Goal: Task Accomplishment & Management: Manage account settings

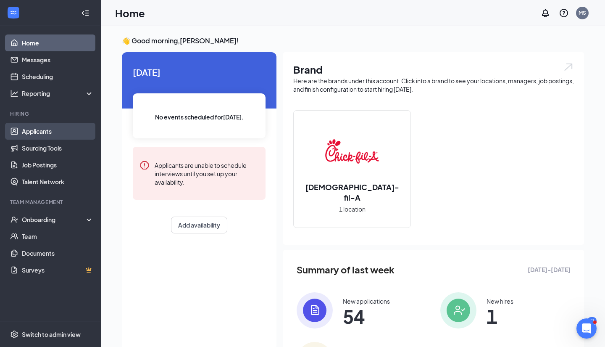
click at [66, 134] on link "Applicants" at bounding box center [58, 131] width 72 height 17
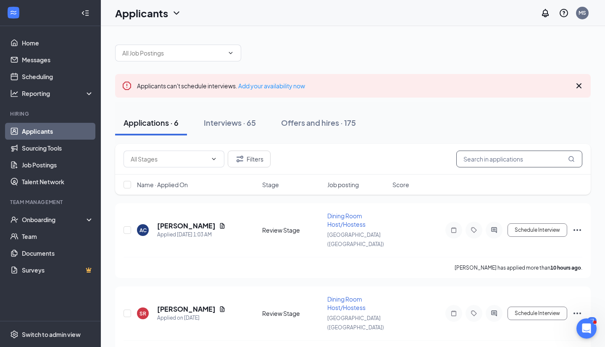
click at [340, 158] on input "text" at bounding box center [519, 158] width 126 height 17
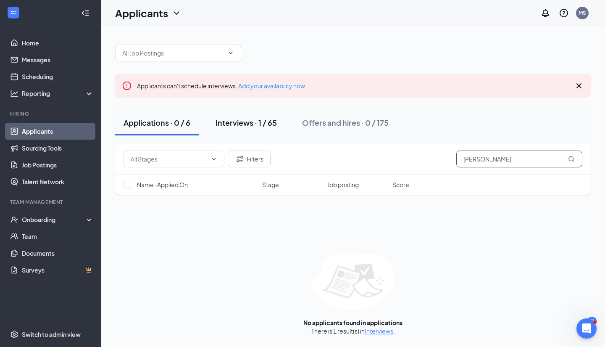
type input "[PERSON_NAME]"
click at [272, 119] on div "Interviews · 1 / 65" at bounding box center [246, 122] width 61 height 11
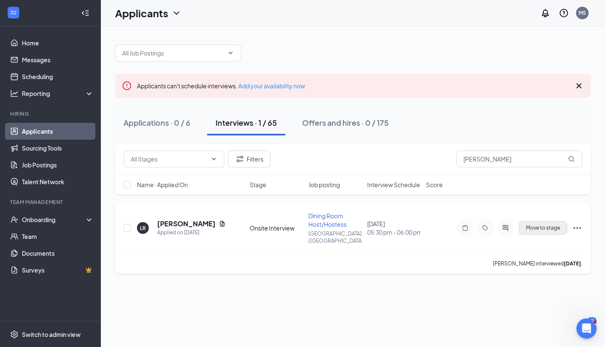
click at [340, 225] on span "Move to stage" at bounding box center [543, 228] width 34 height 6
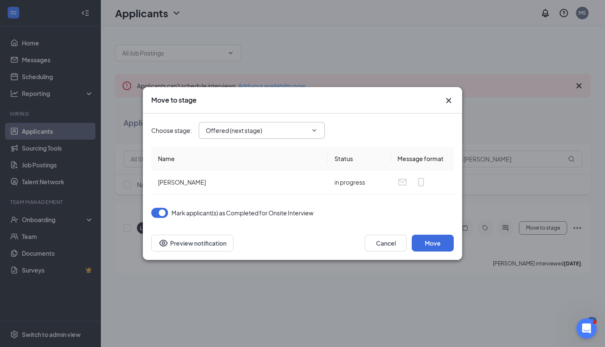
click at [273, 128] on input "Offered (next stage)" at bounding box center [257, 130] width 102 height 9
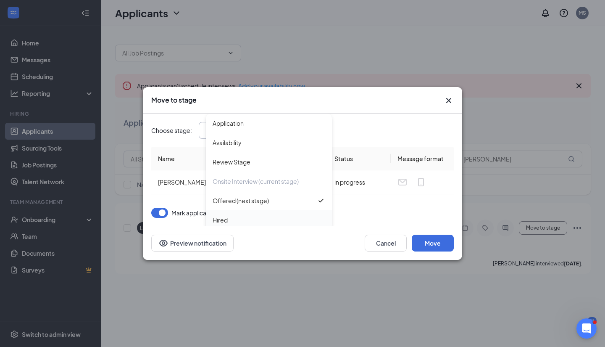
click at [250, 217] on div "Hired" at bounding box center [269, 219] width 113 height 9
type input "Hired"
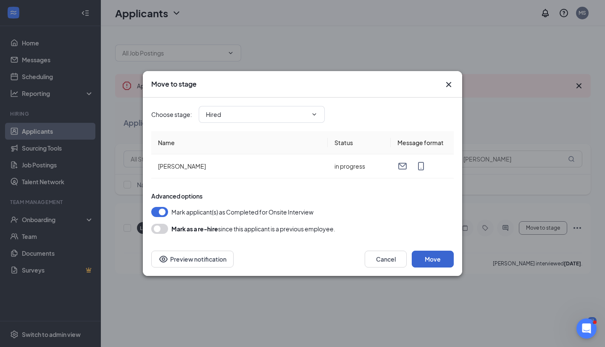
click at [340, 259] on button "Move" at bounding box center [433, 258] width 42 height 17
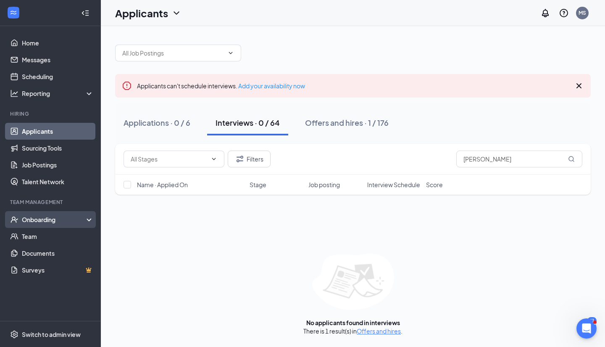
click at [66, 221] on div "Onboarding" at bounding box center [54, 219] width 65 height 8
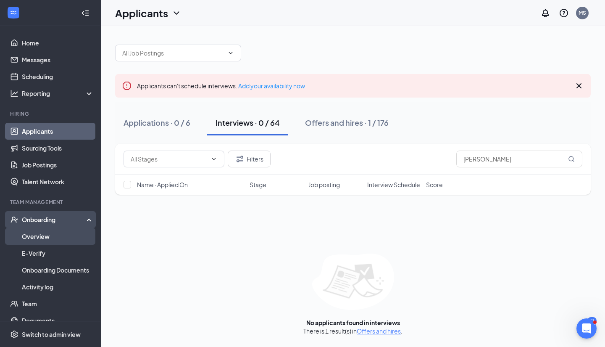
click at [57, 239] on link "Overview" at bounding box center [58, 236] width 72 height 17
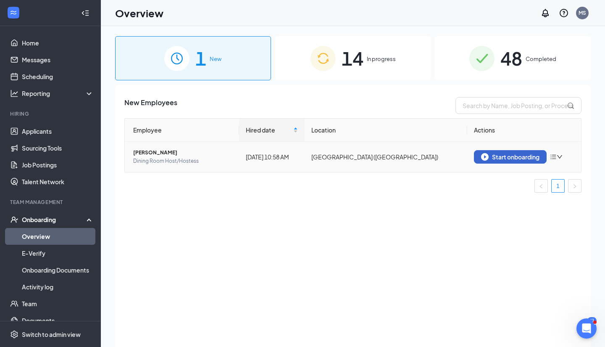
click at [340, 154] on img "button" at bounding box center [485, 157] width 8 height 8
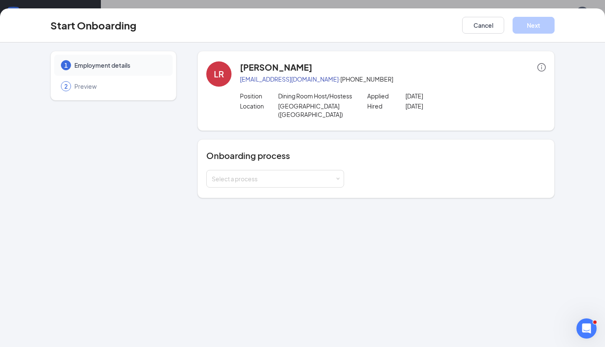
click at [289, 182] on div "Onboarding process Select a process" at bounding box center [375, 168] width 357 height 59
click at [294, 174] on div "Select a process" at bounding box center [273, 178] width 123 height 8
click at [263, 203] on li "Team Member" at bounding box center [275, 203] width 138 height 15
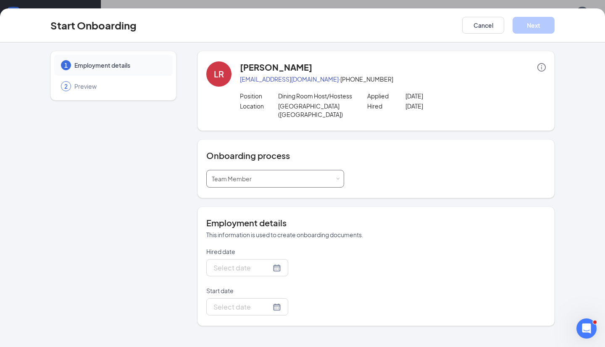
type input "[DATE]"
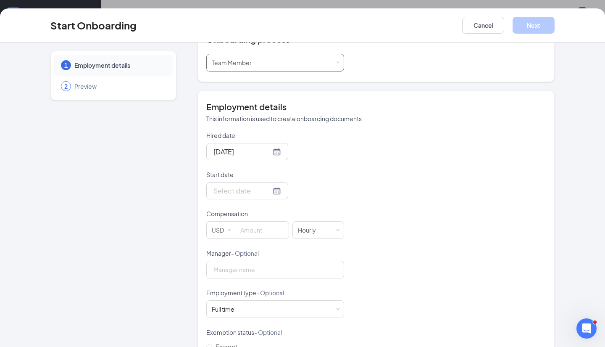
scroll to position [128, 0]
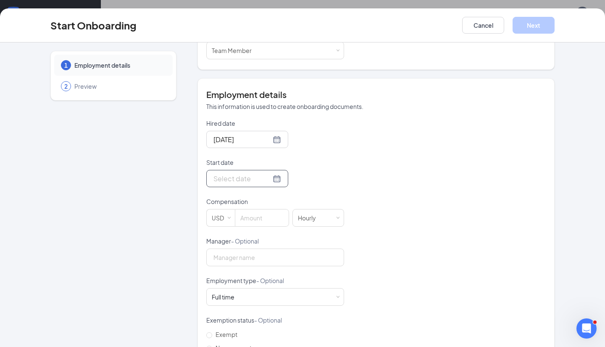
click at [274, 173] on div at bounding box center [247, 178] width 68 height 11
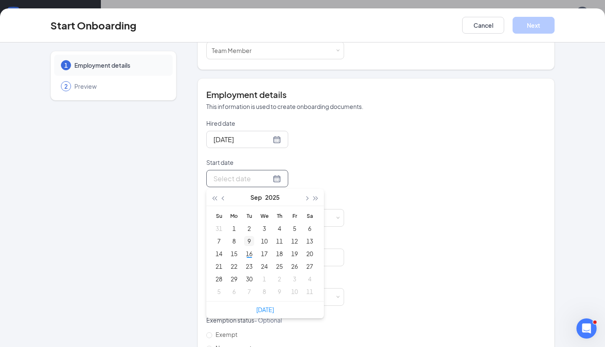
type input "[DATE]"
click at [236, 261] on div "22" at bounding box center [234, 266] width 10 height 10
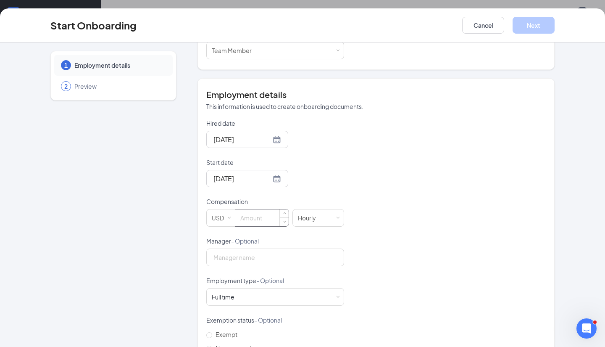
click at [256, 213] on input at bounding box center [261, 217] width 53 height 17
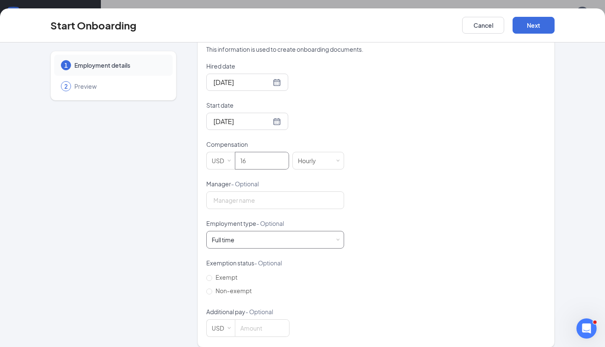
type input "16"
click at [244, 232] on div "Full time Works 30+ hours per week and is reasonably expected to work" at bounding box center [275, 240] width 127 height 17
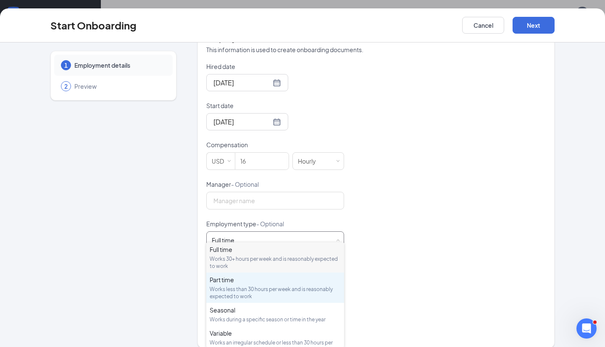
click at [235, 288] on div "Works less than 30 hours per week and is reasonably expected to work" at bounding box center [275, 292] width 131 height 14
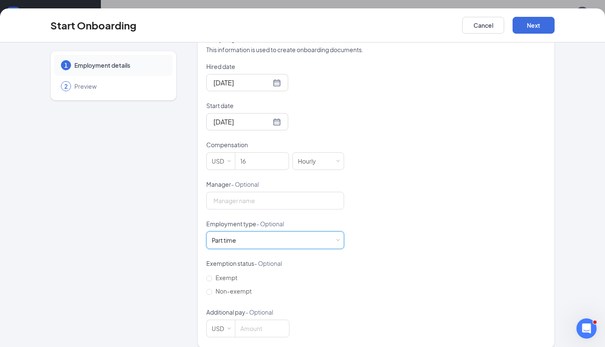
click at [340, 259] on div "Hired date [DATE] Start date [DATE] [DATE] Su Mo Tu We Th Fr Sa 31 1 2 3 4 5 6 …" at bounding box center [376, 199] width 340 height 275
click at [340, 18] on button "Next" at bounding box center [534, 25] width 42 height 17
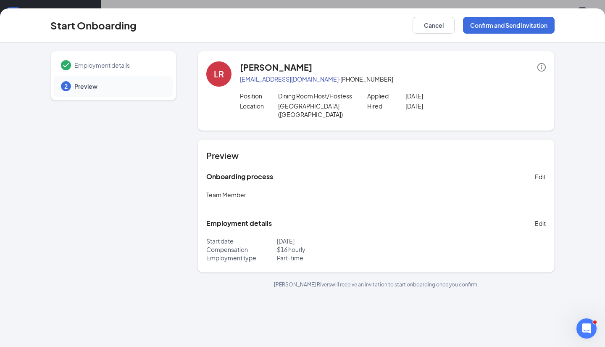
scroll to position [0, 0]
click at [340, 22] on button "Confirm and Send Invitation" at bounding box center [509, 25] width 92 height 17
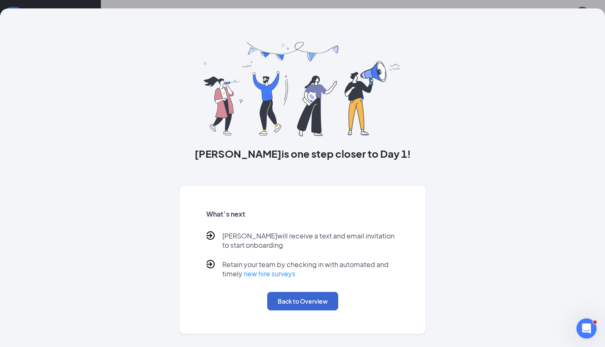
click at [307, 300] on button "Back to Overview" at bounding box center [302, 301] width 71 height 18
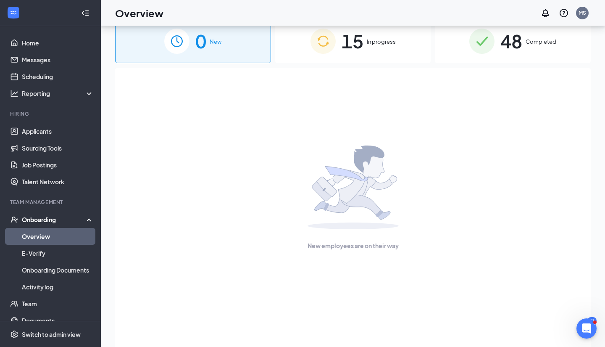
scroll to position [16, 0]
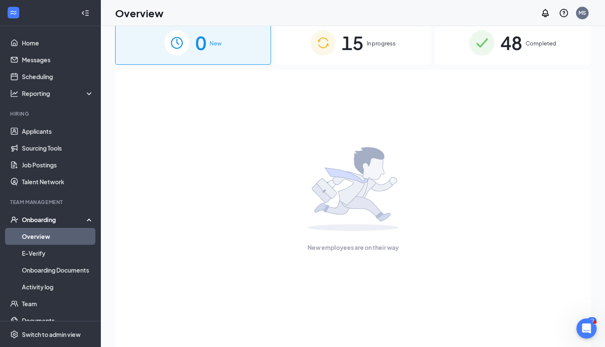
click at [340, 46] on span "In progress" at bounding box center [381, 43] width 29 height 8
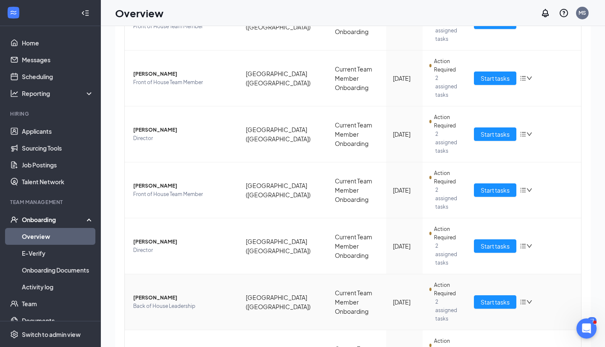
scroll to position [308, 0]
click at [340, 299] on icon "bars" at bounding box center [523, 302] width 7 height 7
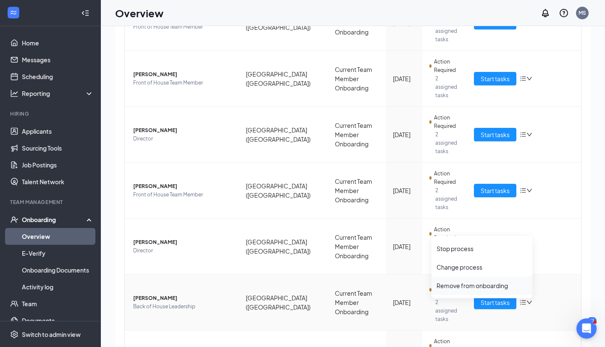
click at [340, 283] on div "Remove from onboarding" at bounding box center [482, 285] width 91 height 8
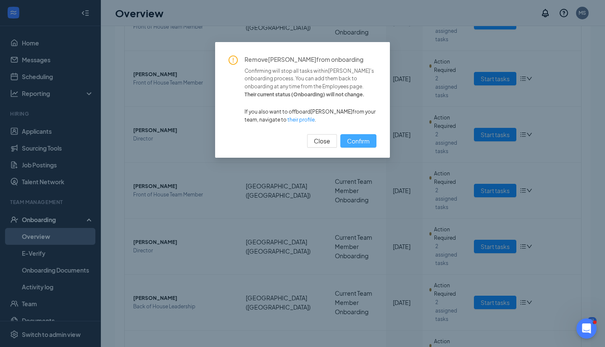
click at [340, 140] on span "Confirm" at bounding box center [358, 140] width 23 height 9
